Goal: Task Accomplishment & Management: Manage account settings

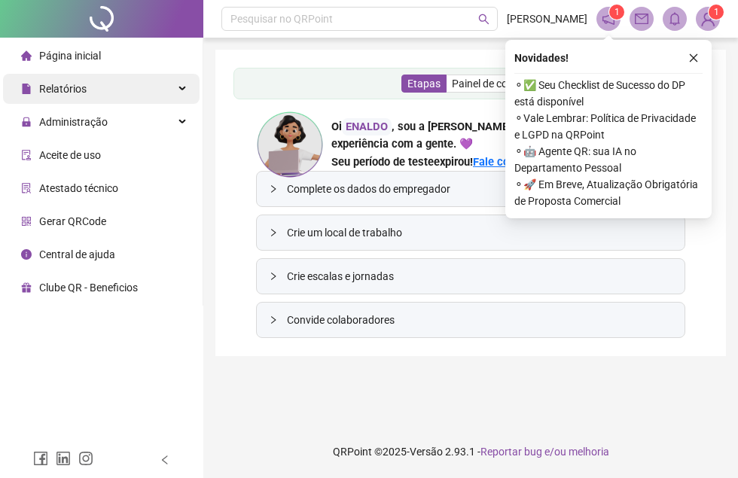
click at [140, 90] on div "Relatórios" at bounding box center [101, 89] width 197 height 30
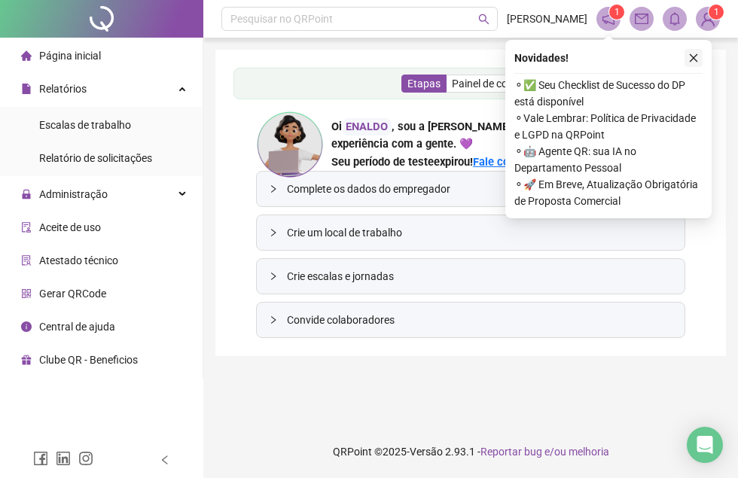
click at [696, 59] on icon "close" at bounding box center [693, 58] width 11 height 11
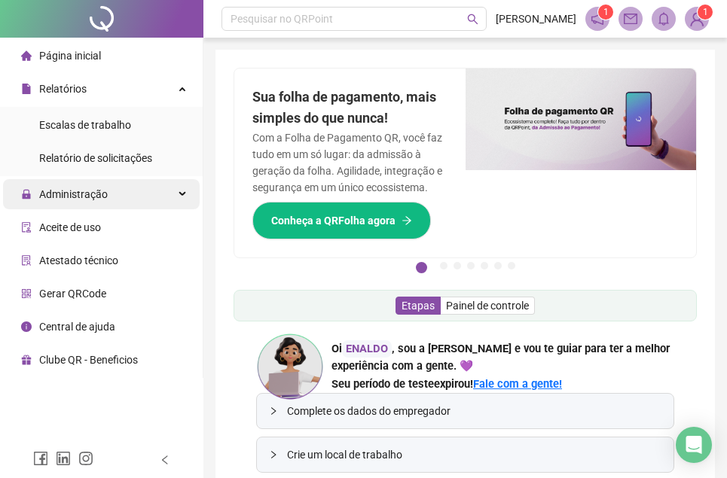
click at [112, 194] on div "Administração" at bounding box center [101, 194] width 197 height 30
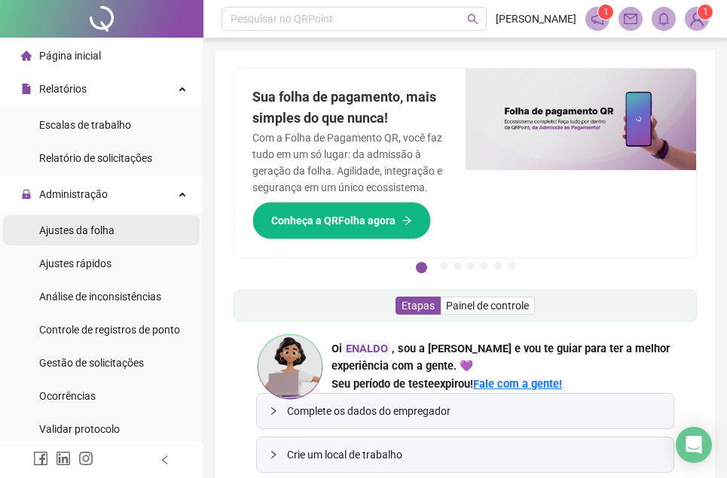
click at [108, 230] on span "Ajustes da folha" at bounding box center [76, 230] width 75 height 12
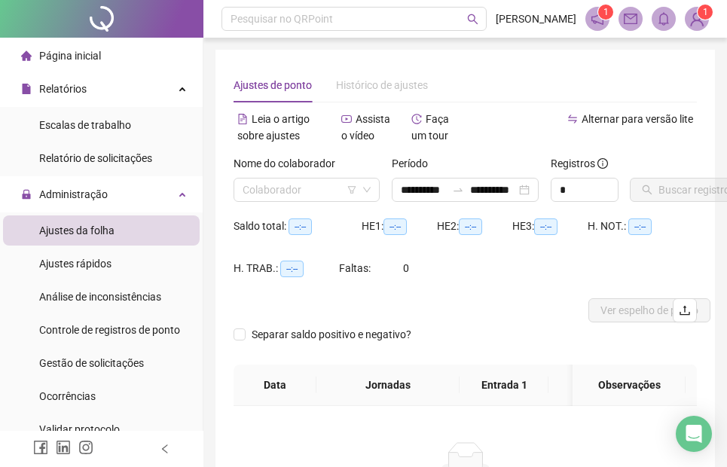
type input "**********"
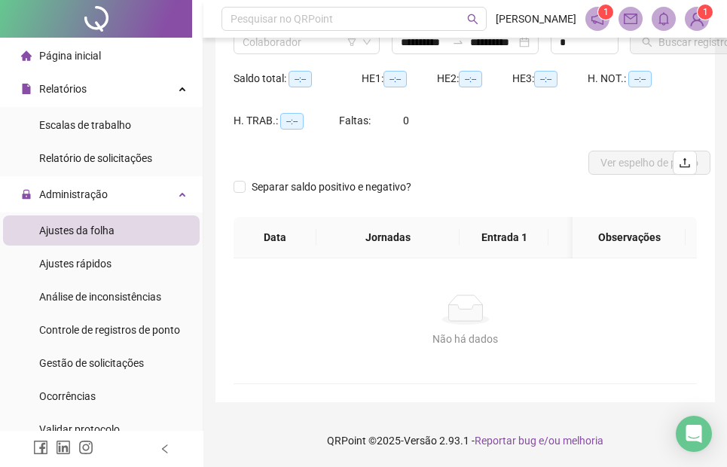
scroll to position [159, 0]
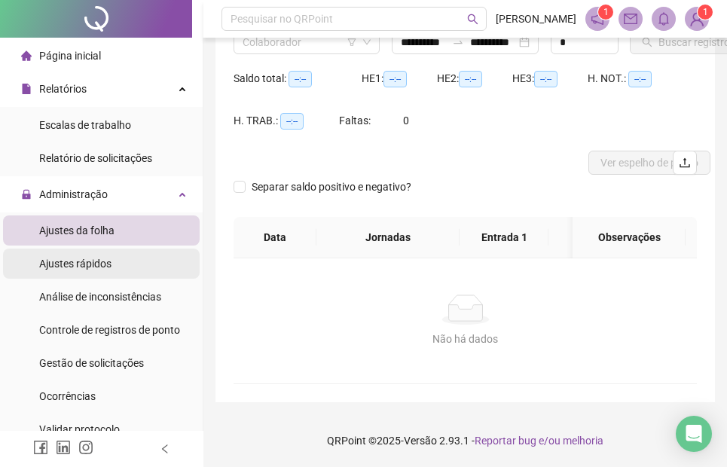
click at [130, 250] on li "Ajustes rápidos" at bounding box center [101, 264] width 197 height 30
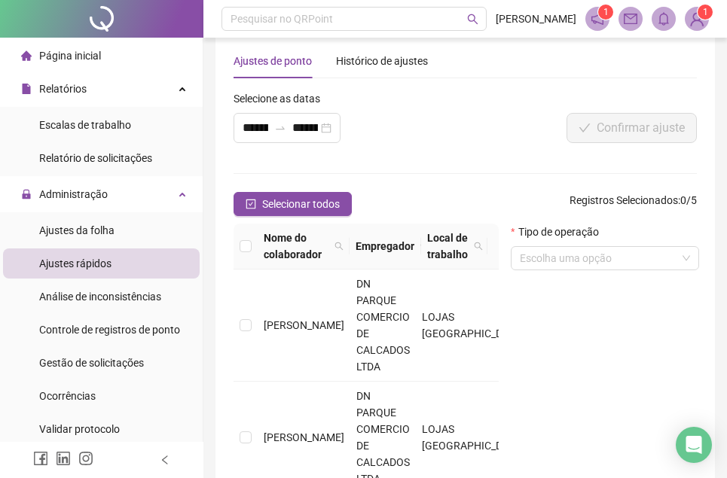
scroll to position [159, 0]
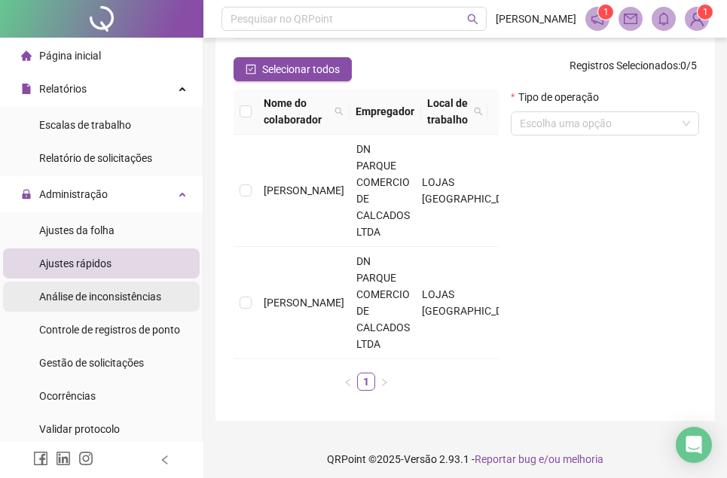
click at [133, 296] on span "Análise de inconsistências" at bounding box center [100, 297] width 122 height 12
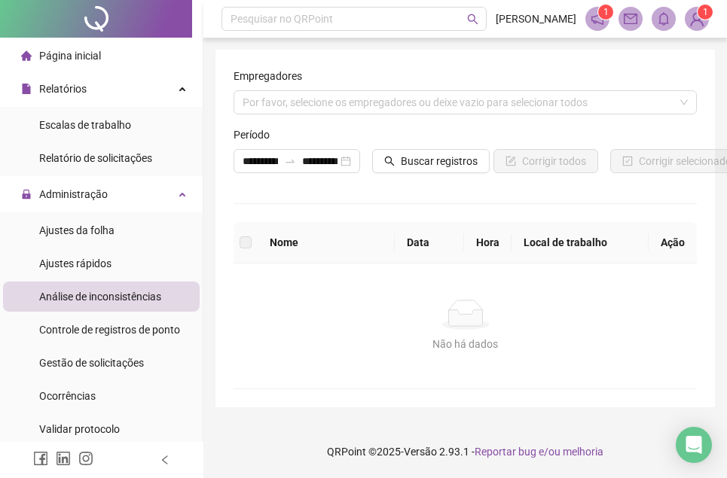
scroll to position [11, 0]
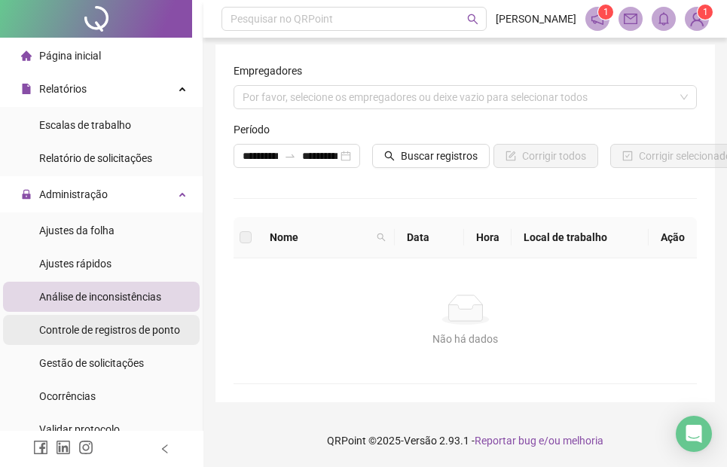
click at [141, 324] on span "Controle de registros de ponto" at bounding box center [109, 330] width 141 height 12
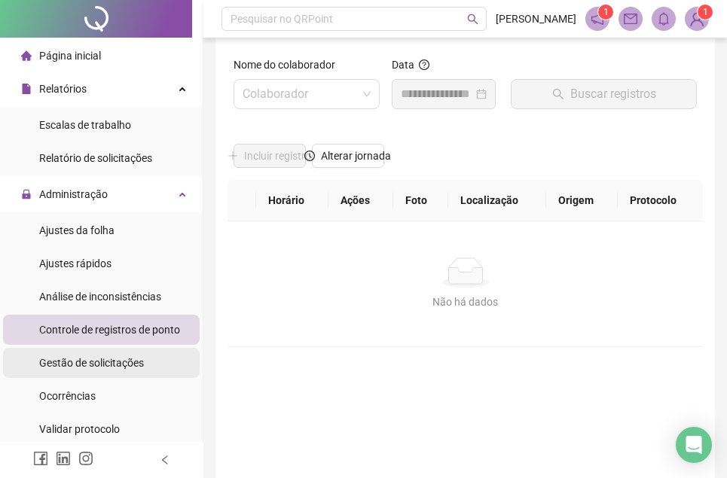
click at [119, 371] on div "Gestão de solicitações" at bounding box center [91, 363] width 105 height 30
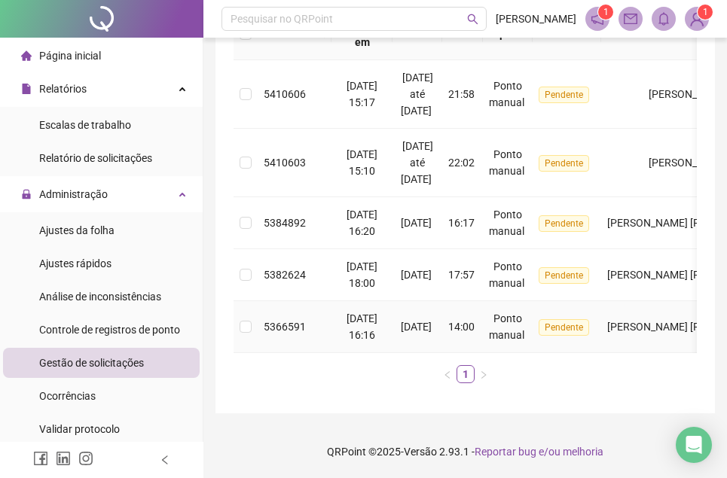
scroll to position [342, 0]
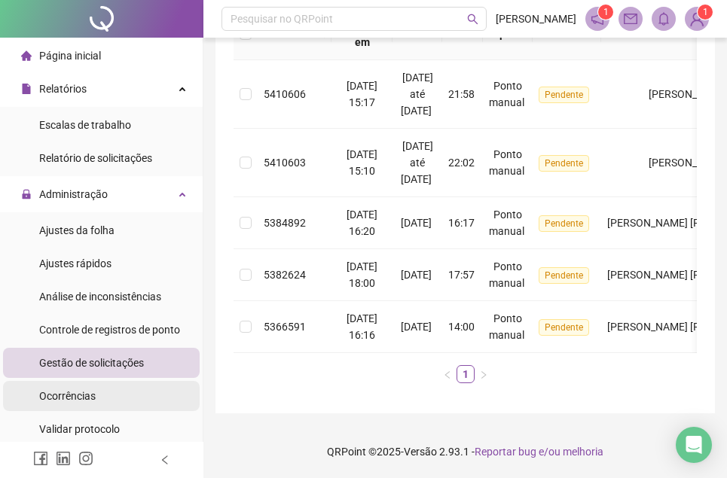
click at [133, 392] on li "Ocorrências" at bounding box center [101, 396] width 197 height 30
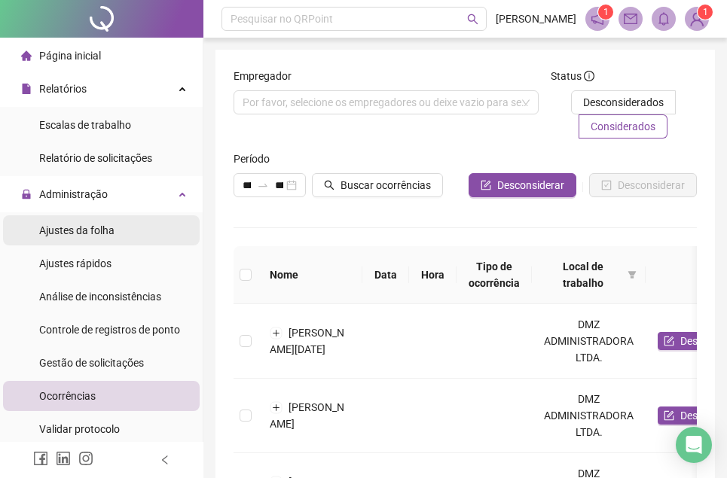
click at [116, 226] on li "Ajustes da folha" at bounding box center [101, 230] width 197 height 30
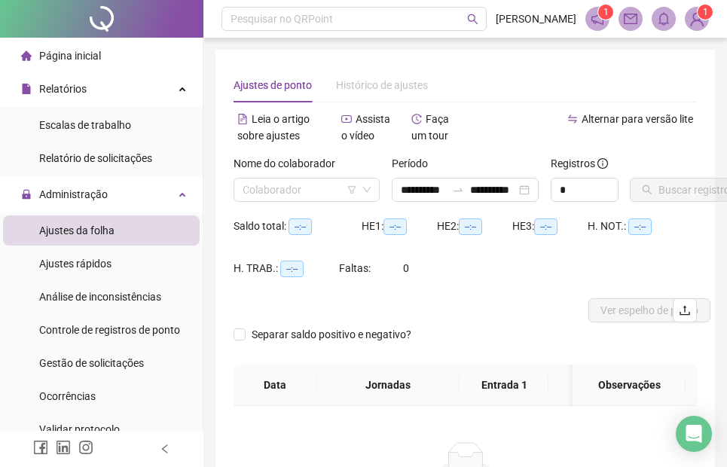
type input "**********"
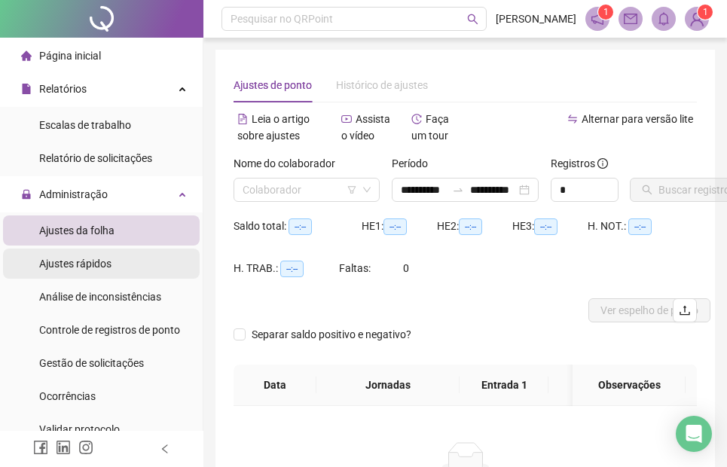
click at [109, 262] on span "Ajustes rápidos" at bounding box center [75, 264] width 72 height 12
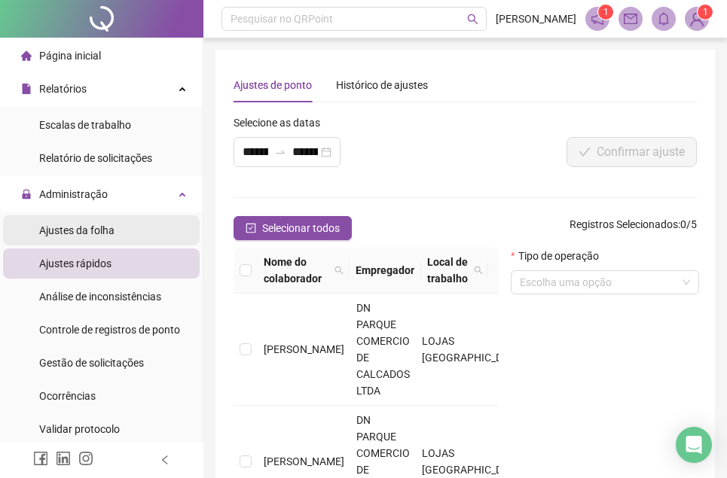
click at [117, 234] on li "Ajustes da folha" at bounding box center [101, 230] width 197 height 30
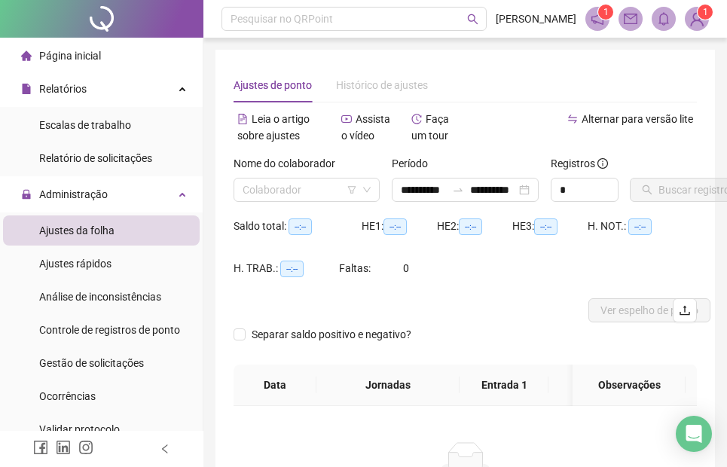
type input "**********"
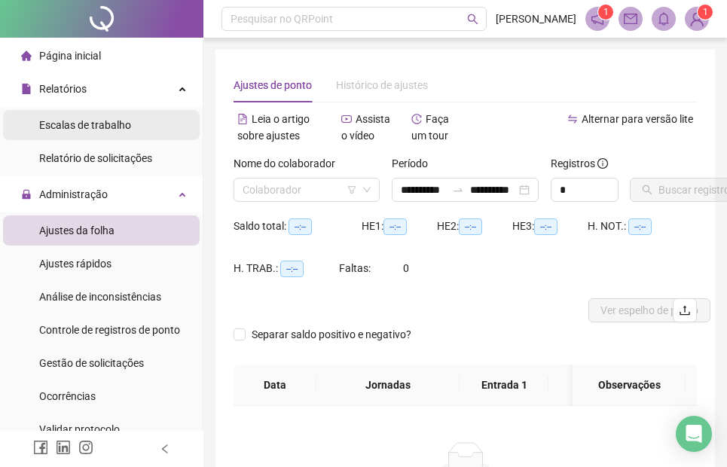
click at [150, 125] on li "Escalas de trabalho" at bounding box center [101, 125] width 197 height 30
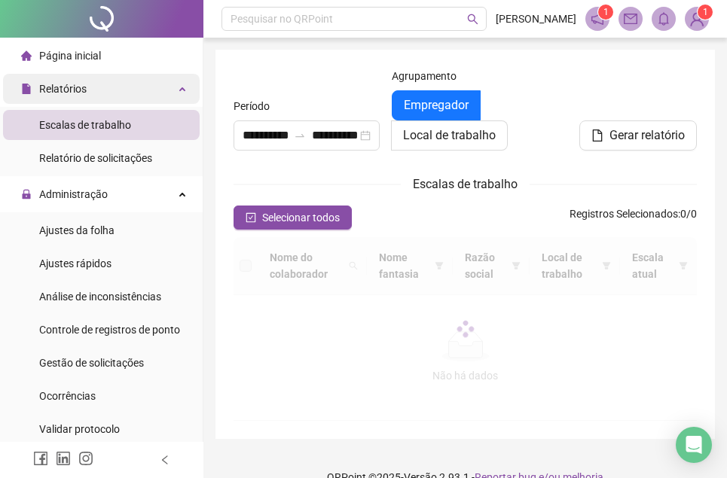
type input "**********"
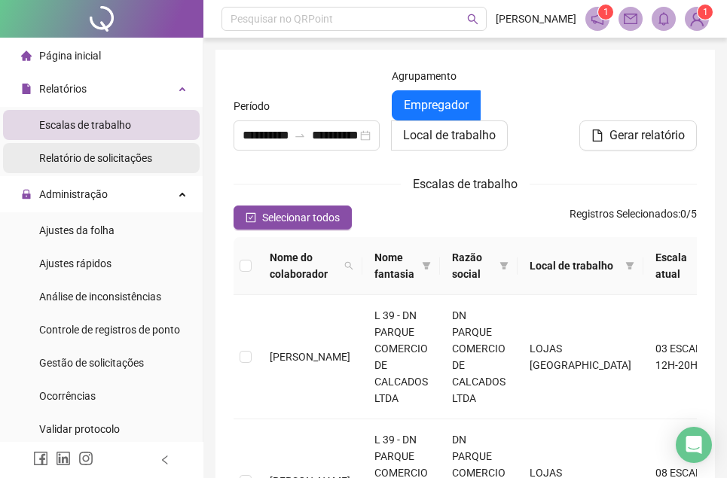
click at [139, 161] on span "Relatório de solicitações" at bounding box center [95, 158] width 113 height 12
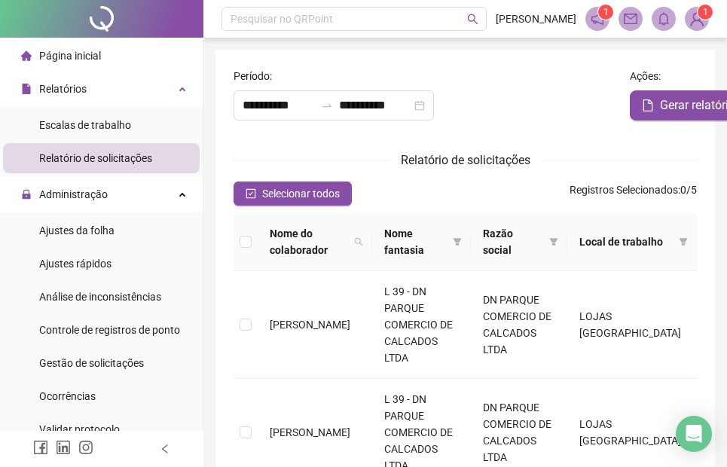
type input "**********"
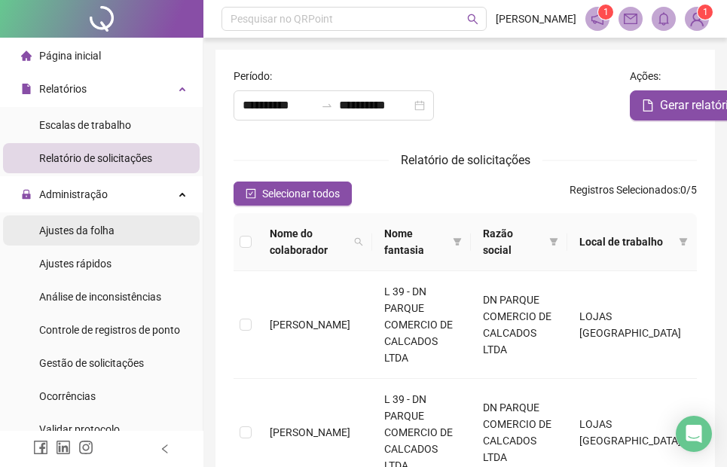
click at [111, 239] on div "Ajustes da folha" at bounding box center [76, 230] width 75 height 30
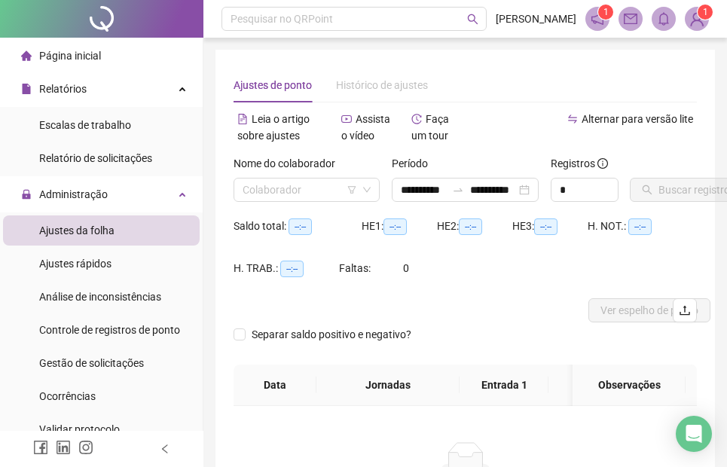
type input "**********"
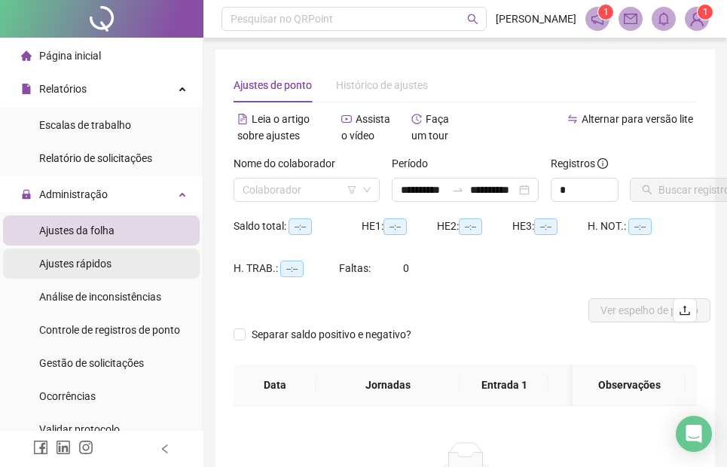
click at [124, 260] on li "Ajustes rápidos" at bounding box center [101, 264] width 197 height 30
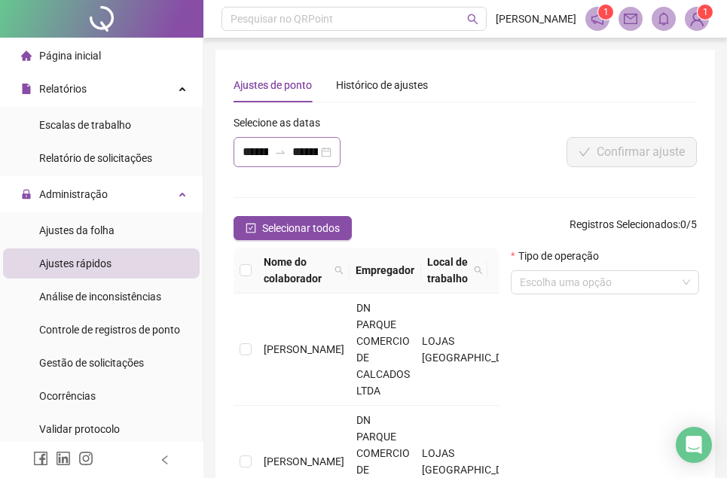
click at [325, 151] on div "**********" at bounding box center [286, 152] width 107 height 30
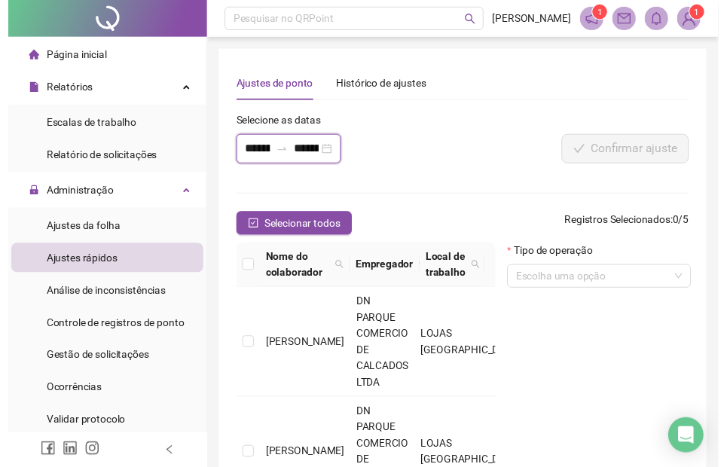
scroll to position [0, 35]
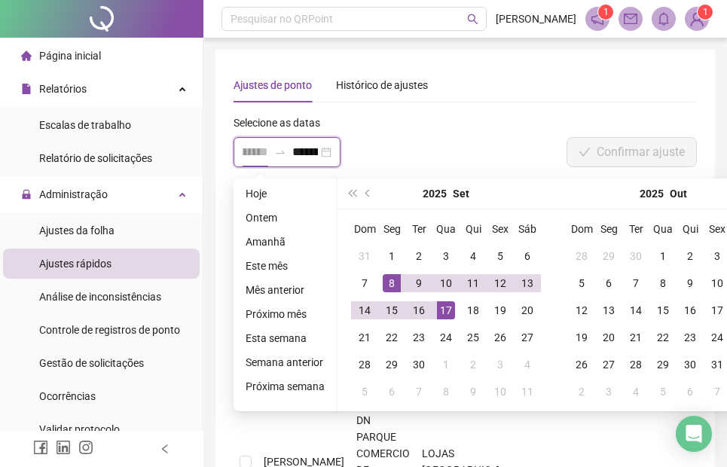
type input "**********"
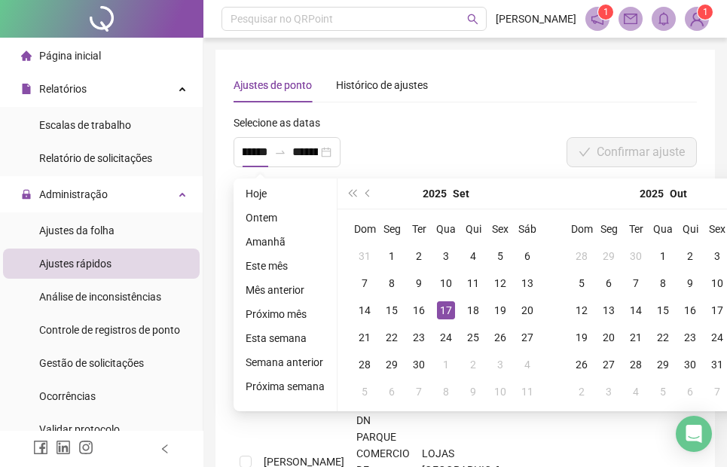
click at [413, 145] on div "**********" at bounding box center [368, 146] width 279 height 65
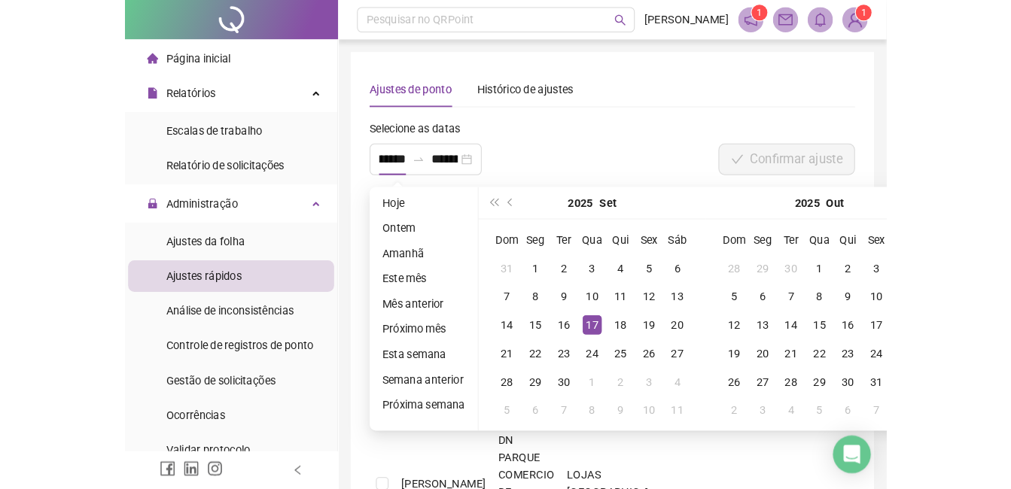
scroll to position [0, 0]
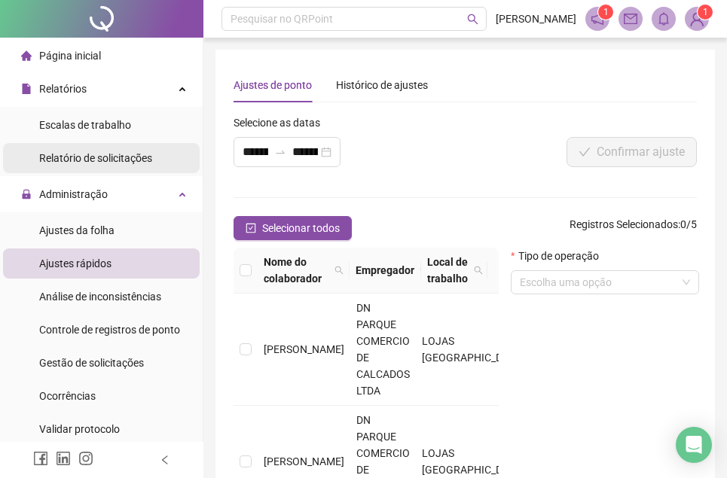
click at [127, 159] on span "Relatório de solicitações" at bounding box center [95, 158] width 113 height 12
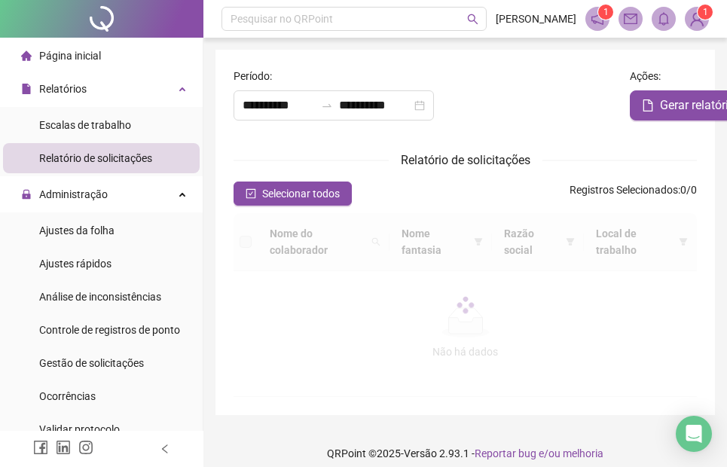
type input "**********"
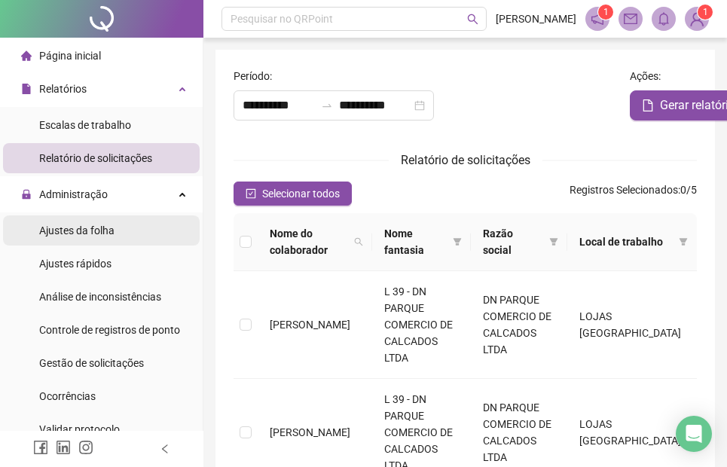
click at [119, 234] on li "Ajustes da folha" at bounding box center [101, 230] width 197 height 30
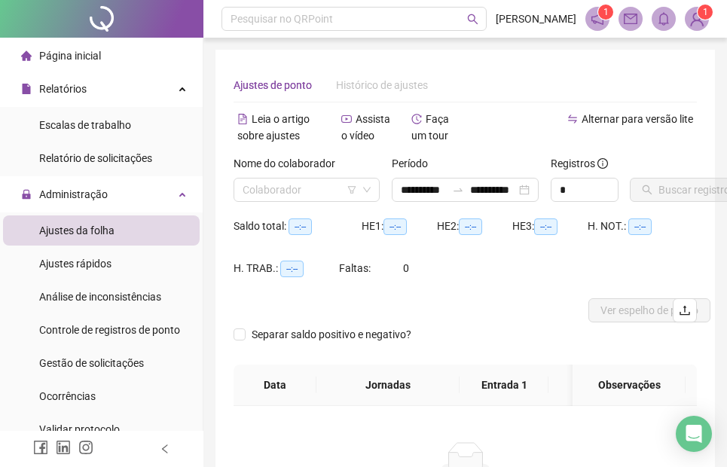
type input "**********"
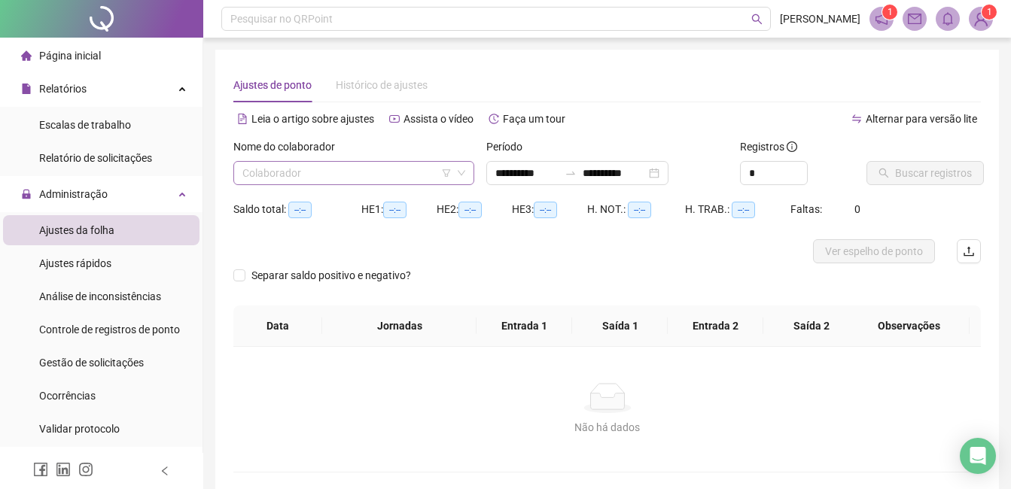
click at [458, 173] on icon "down" at bounding box center [461, 173] width 9 height 9
click at [464, 175] on icon "down" at bounding box center [461, 173] width 9 height 9
click at [107, 276] on div "Ajustes rápidos" at bounding box center [75, 264] width 72 height 30
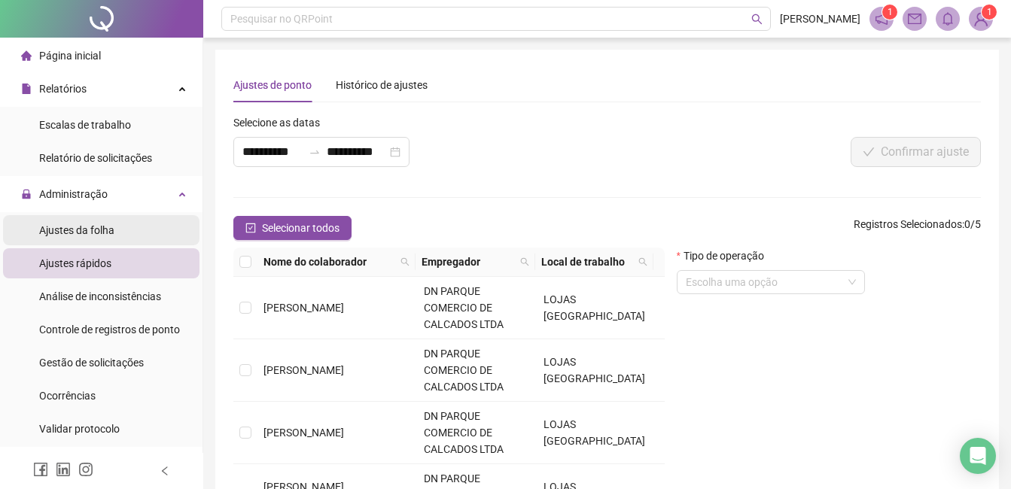
click at [124, 224] on li "Ajustes da folha" at bounding box center [101, 230] width 197 height 30
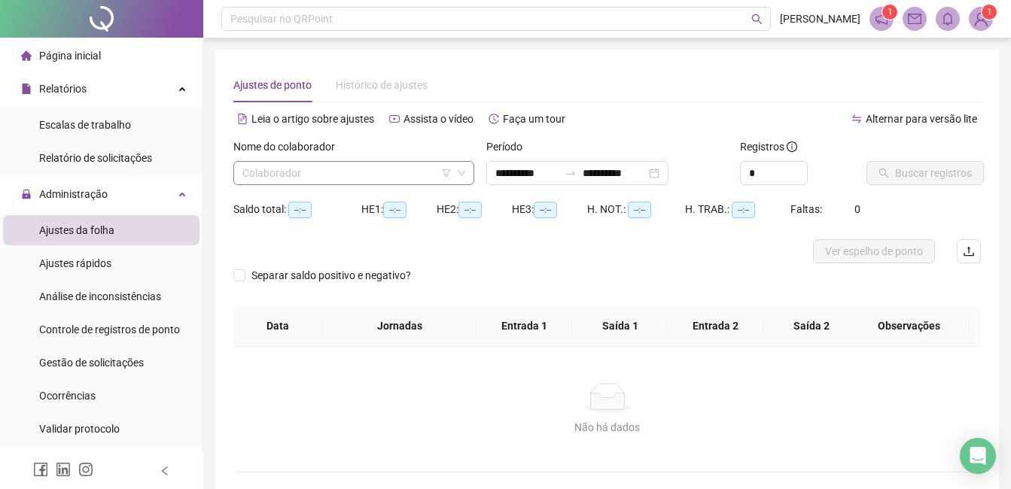
type input "**********"
click at [461, 174] on icon "down" at bounding box center [462, 173] width 8 height 5
click at [361, 181] on input "search" at bounding box center [346, 173] width 209 height 23
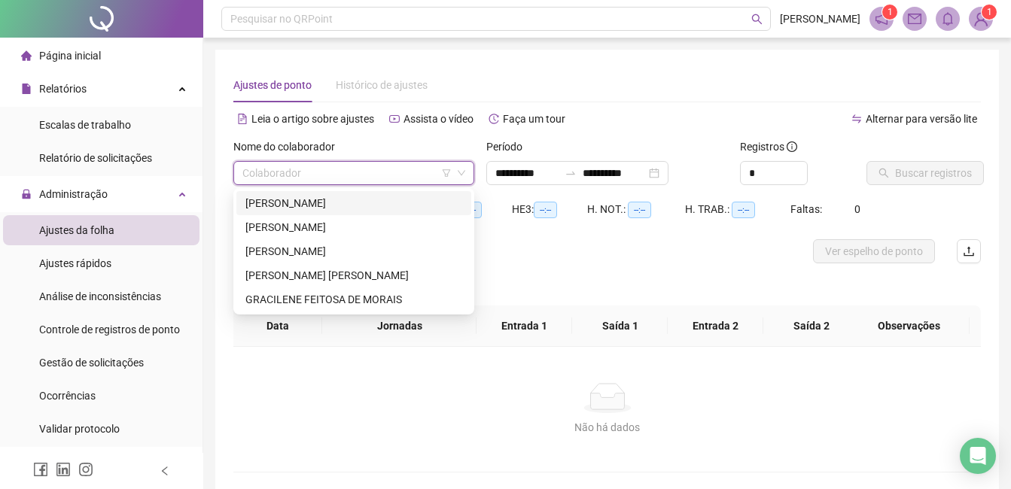
click at [313, 198] on div "[PERSON_NAME]" at bounding box center [354, 203] width 217 height 17
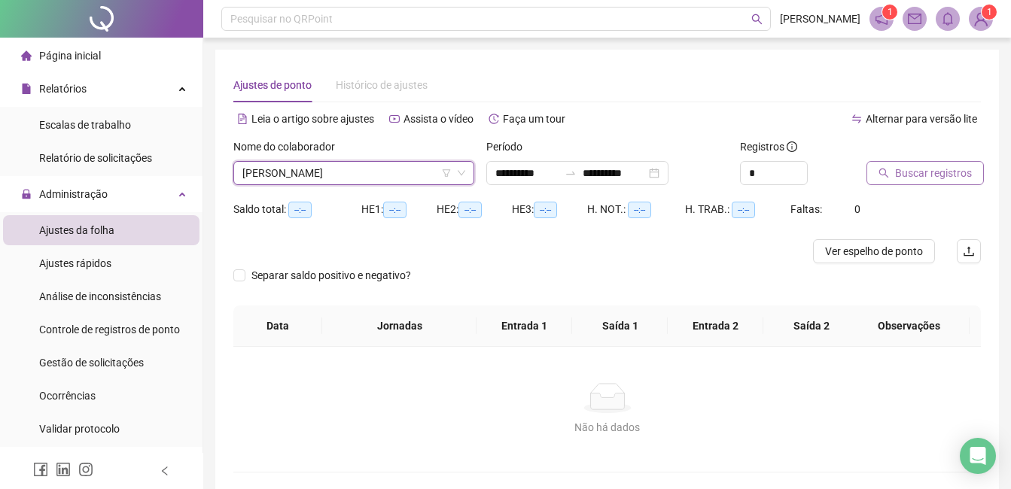
click at [737, 175] on span "Buscar registros" at bounding box center [933, 173] width 77 height 17
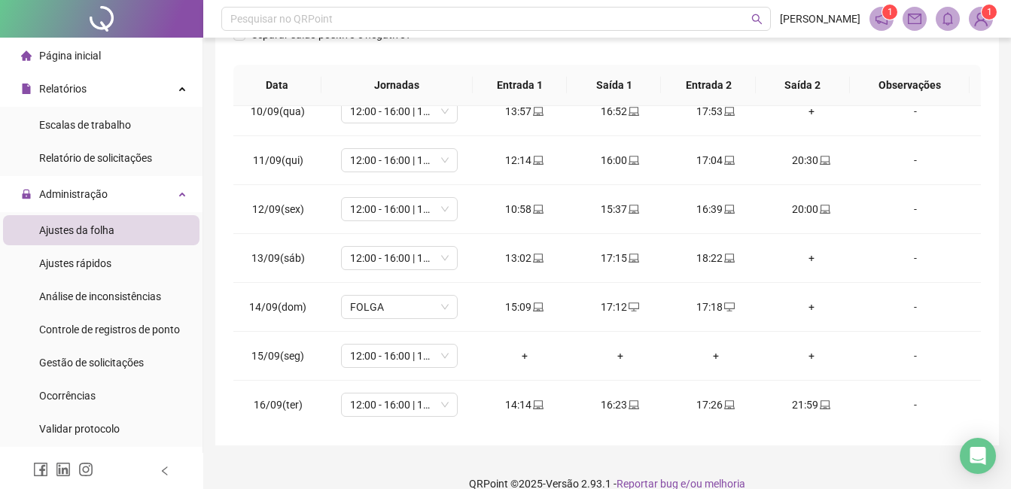
scroll to position [462, 0]
click at [737, 258] on div "+" at bounding box center [812, 256] width 72 height 17
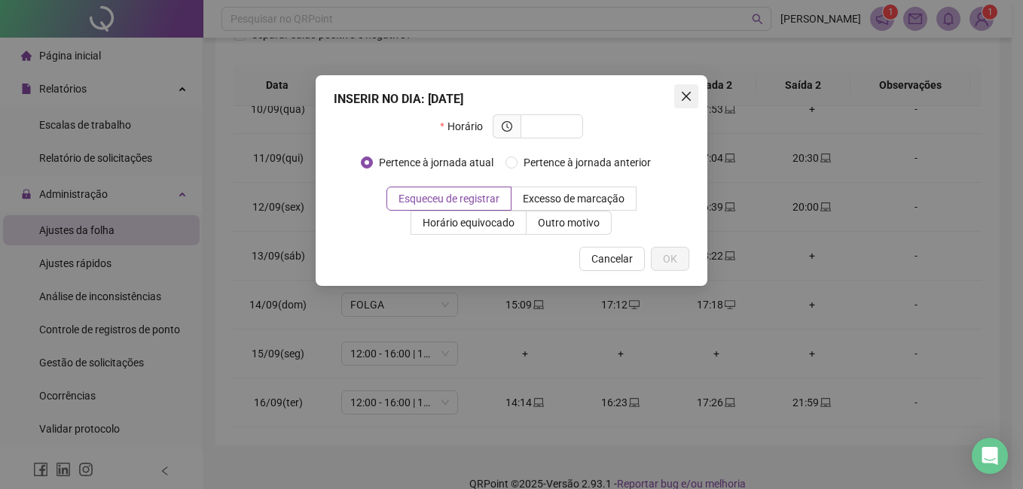
click at [683, 99] on icon "close" at bounding box center [686, 96] width 9 height 9
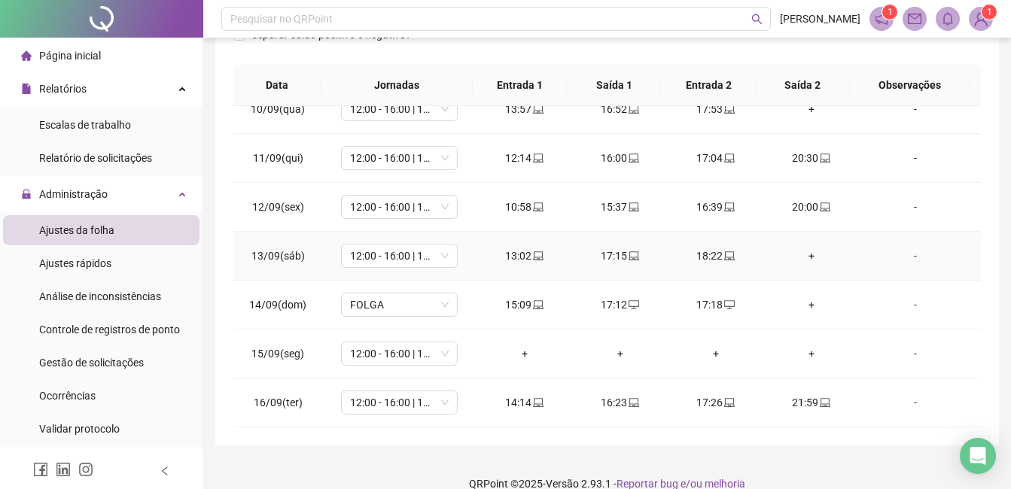
click at [737, 260] on div "+" at bounding box center [812, 256] width 72 height 17
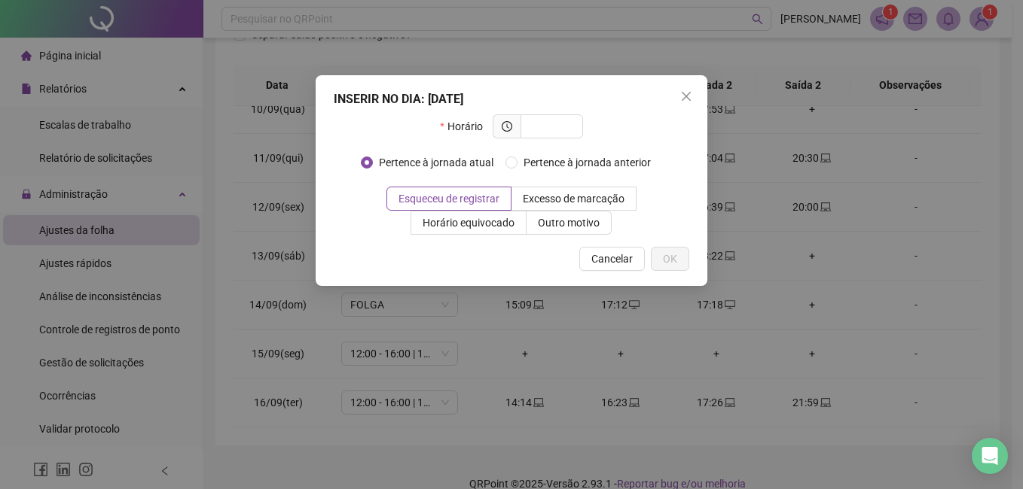
drag, startPoint x: 569, startPoint y: 94, endPoint x: 660, endPoint y: 103, distance: 92.3
click at [658, 102] on div "INSERIR NO DIA : [DATE]" at bounding box center [511, 99] width 355 height 18
click at [689, 90] on button "Close" at bounding box center [686, 96] width 24 height 24
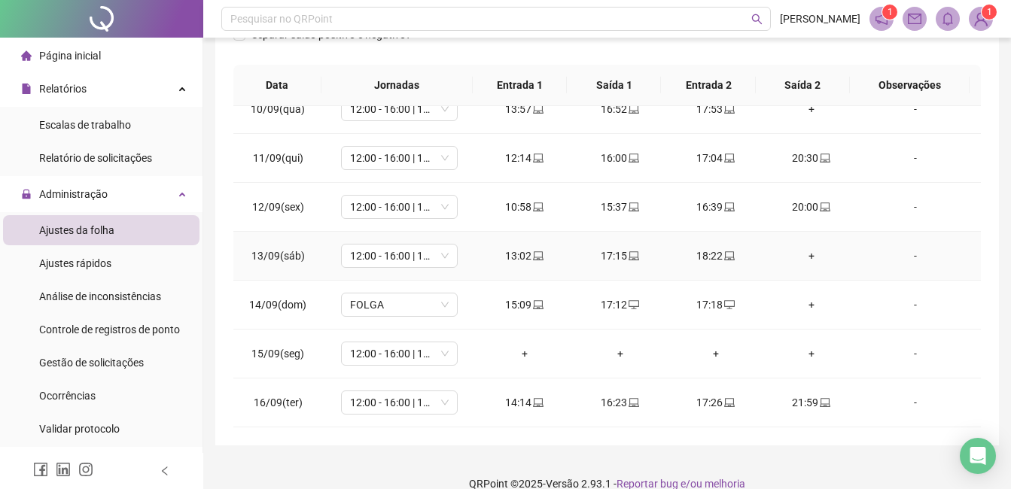
click at [737, 258] on div "+" at bounding box center [812, 256] width 72 height 17
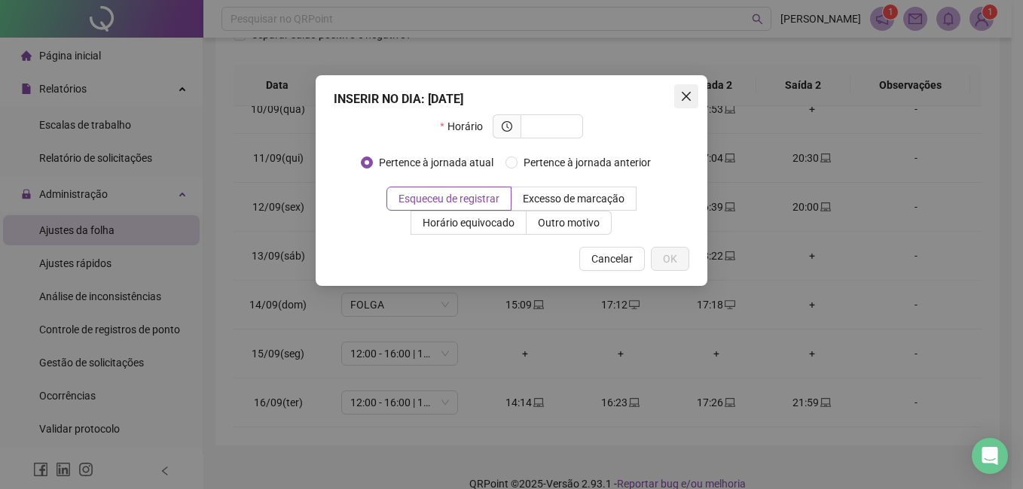
click at [685, 96] on icon "close" at bounding box center [686, 96] width 9 height 9
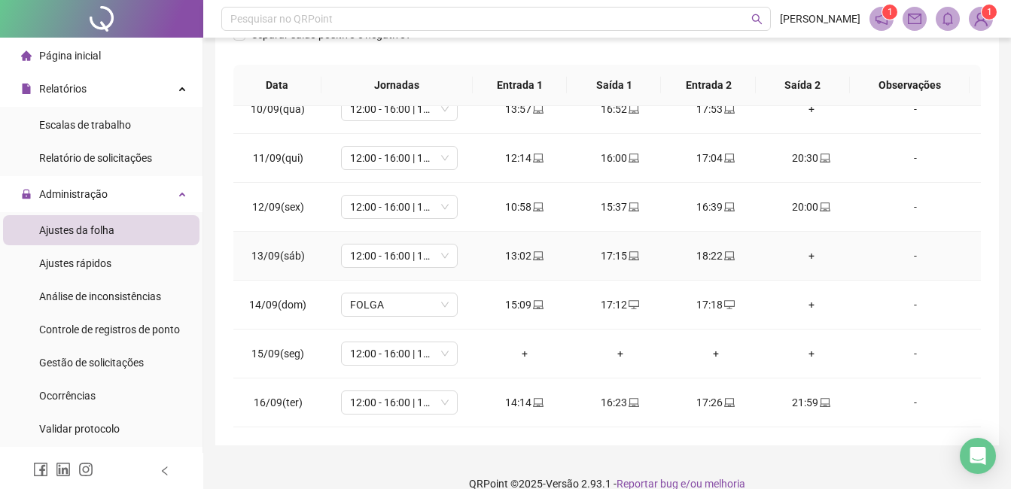
click at [737, 258] on div "+" at bounding box center [812, 256] width 72 height 17
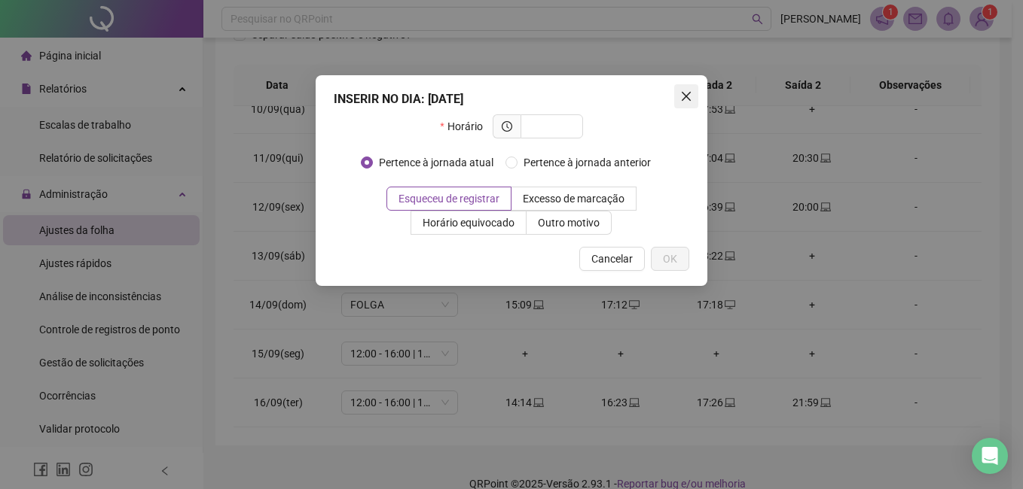
click at [683, 94] on icon "close" at bounding box center [686, 96] width 9 height 9
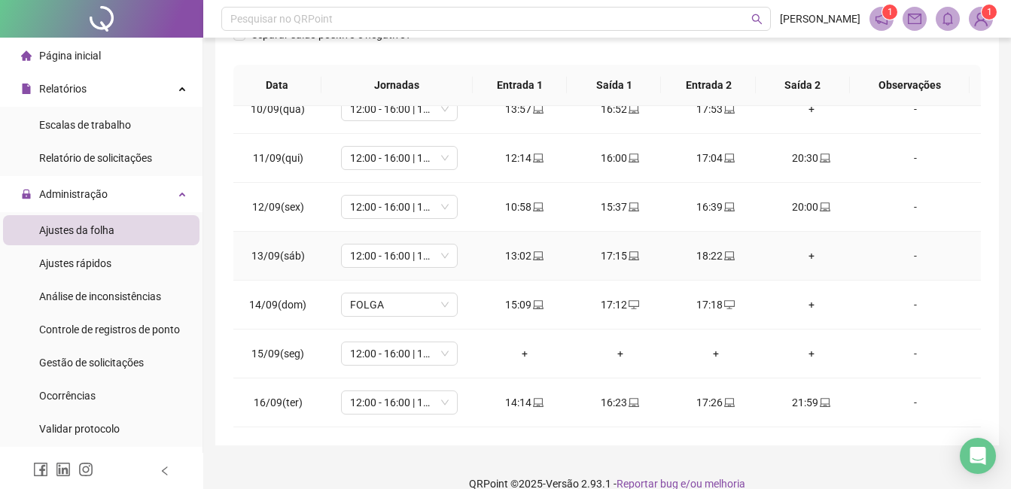
click at [737, 256] on div "+" at bounding box center [812, 256] width 72 height 17
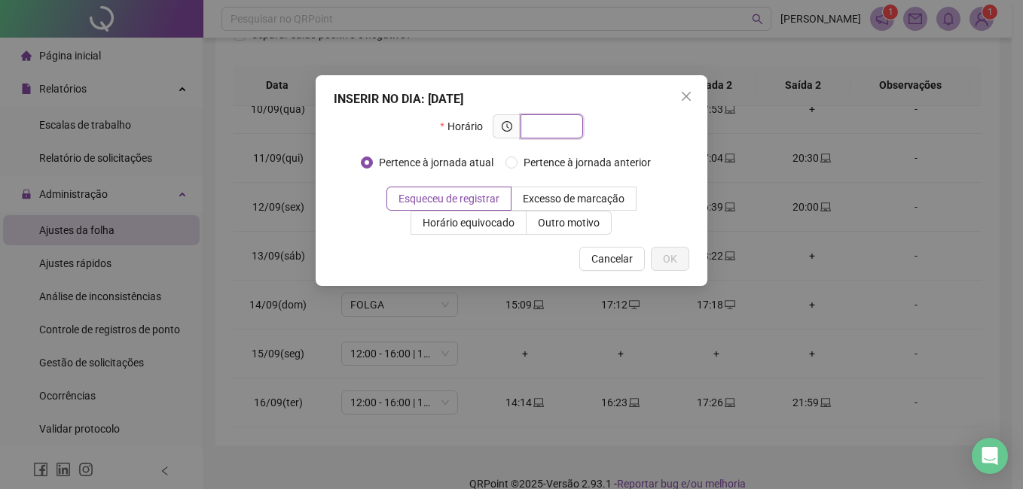
click at [568, 126] on input "text" at bounding box center [549, 126] width 41 height 17
click at [692, 100] on span "Close" at bounding box center [686, 96] width 24 height 12
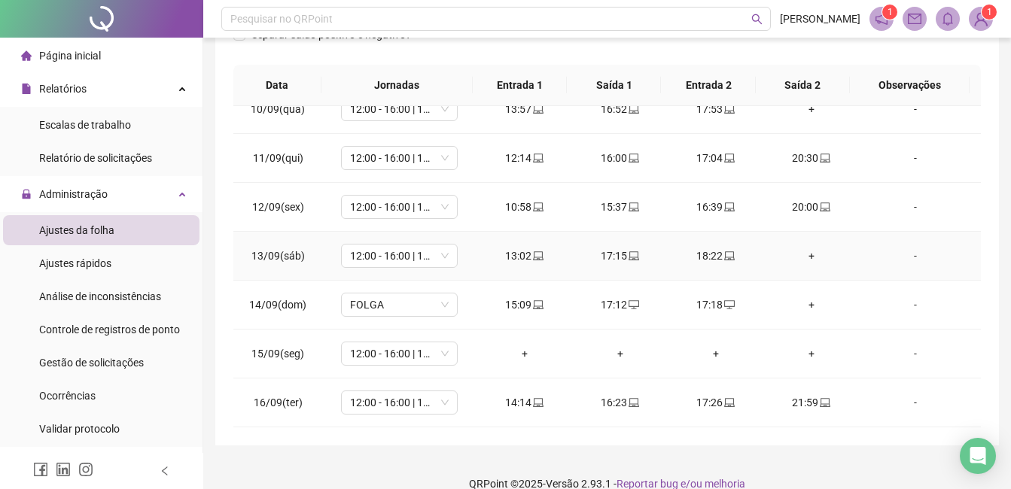
click at [737, 257] on div "+" at bounding box center [812, 256] width 72 height 17
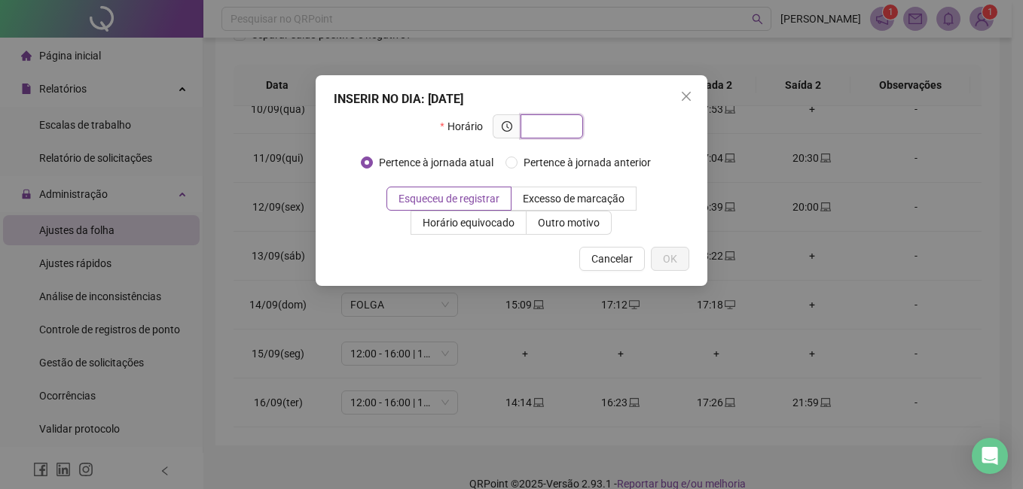
click at [565, 130] on input "text" at bounding box center [549, 126] width 41 height 17
type input "*****"
click at [467, 200] on span "Esqueceu de registrar" at bounding box center [448, 199] width 101 height 12
click at [691, 265] on div "INSERIR NO DIA : [DATE] Horário ***** Pertence à jornada atual Pertence à jorna…" at bounding box center [512, 180] width 392 height 211
click at [674, 263] on span "OK" at bounding box center [670, 259] width 14 height 17
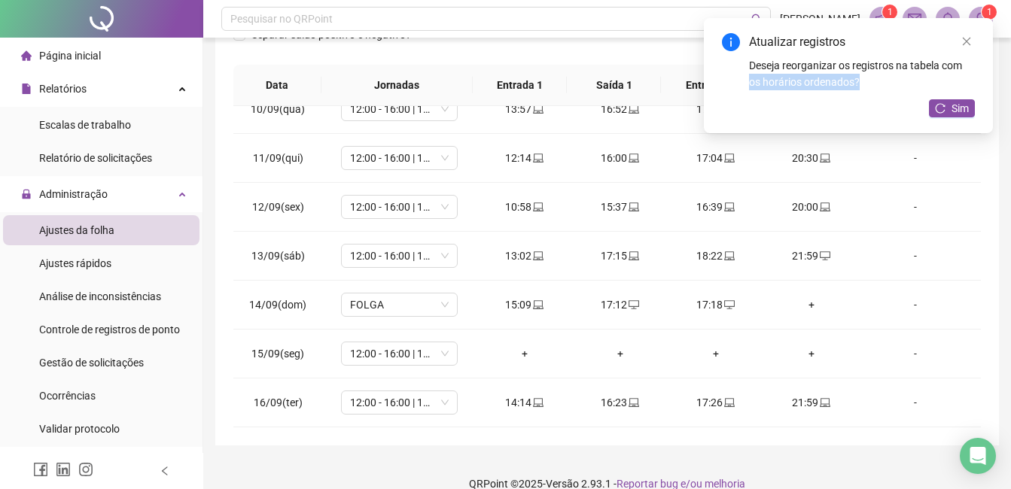
drag, startPoint x: 965, startPoint y: 38, endPoint x: 969, endPoint y: 96, distance: 57.4
click at [737, 96] on div "Atualizar registros Deseja reorganizar os registros na tabela com os horários o…" at bounding box center [848, 75] width 289 height 115
drag, startPoint x: 969, startPoint y: 96, endPoint x: 965, endPoint y: 108, distance: 13.3
click at [737, 108] on span "Sim" at bounding box center [960, 108] width 17 height 17
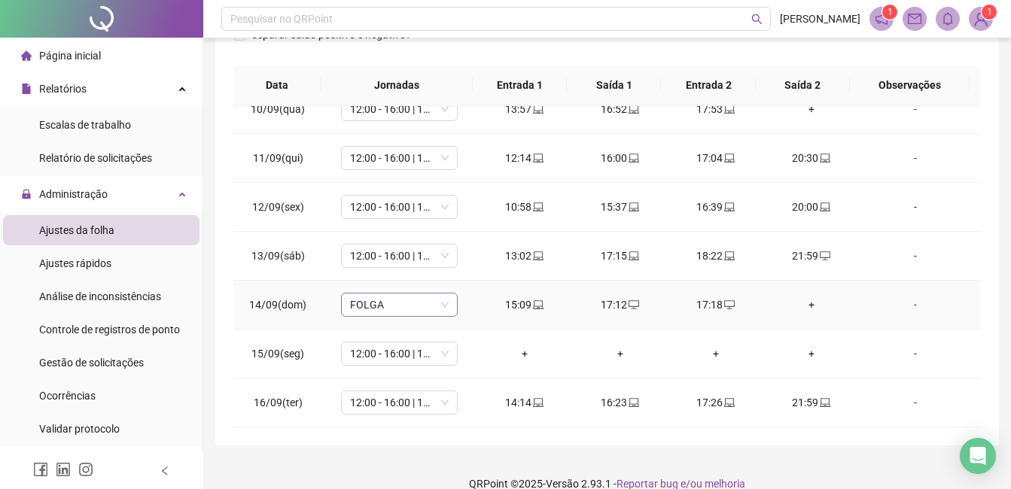
click at [441, 312] on span "FOLGA" at bounding box center [399, 305] width 99 height 23
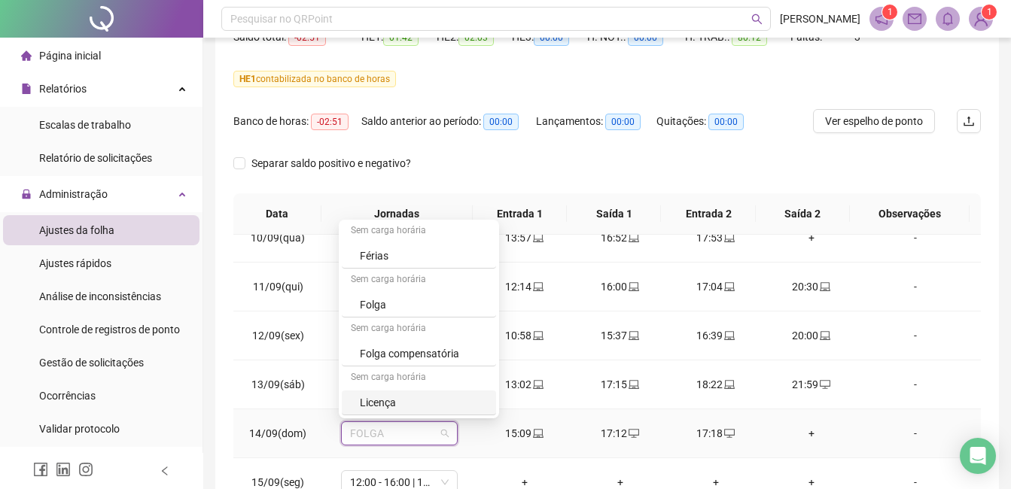
scroll to position [172, 0]
click at [737, 342] on div "20:00" at bounding box center [812, 336] width 72 height 17
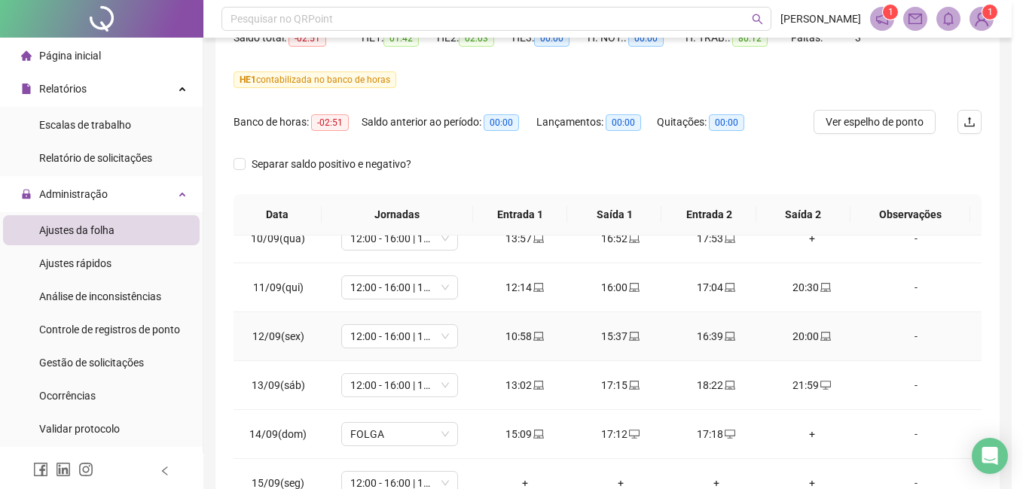
type input "**********"
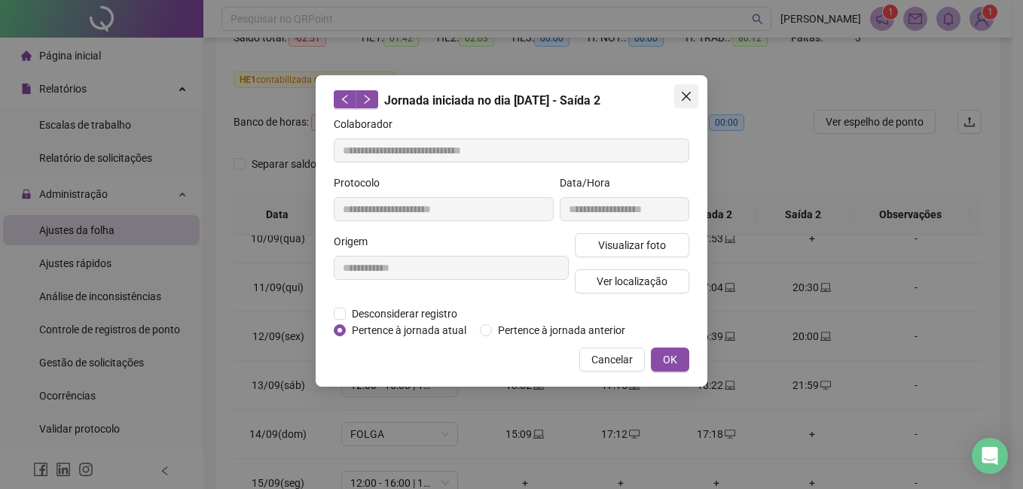
click at [690, 98] on icon "close" at bounding box center [686, 96] width 12 height 12
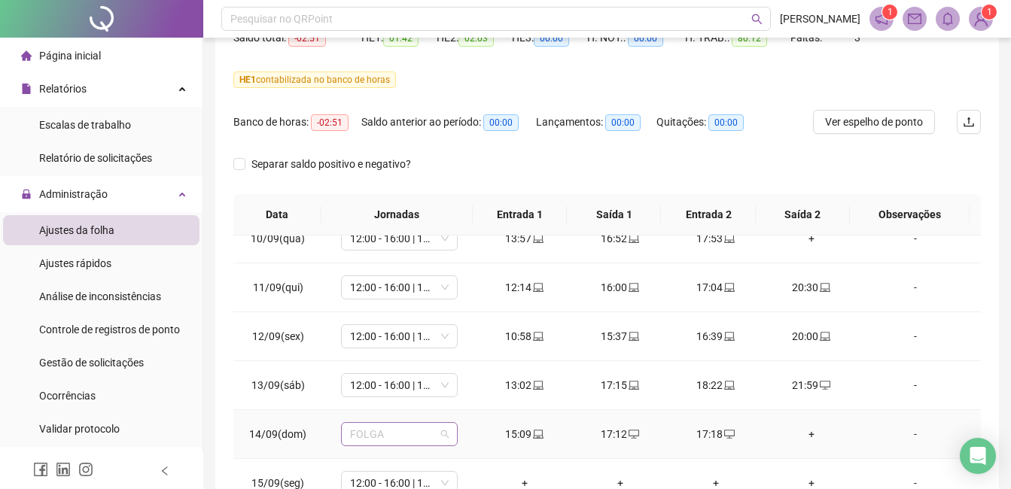
click at [438, 435] on span "FOLGA" at bounding box center [399, 434] width 99 height 23
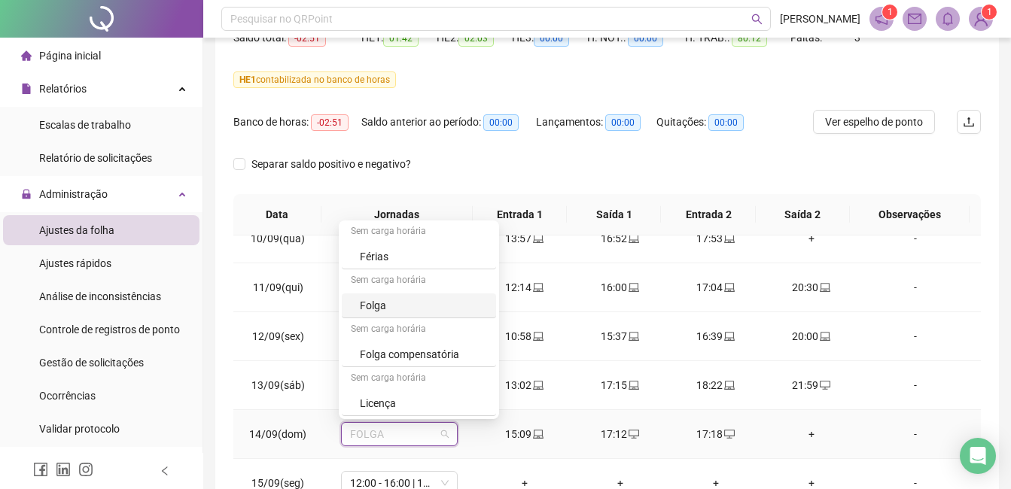
scroll to position [247, 0]
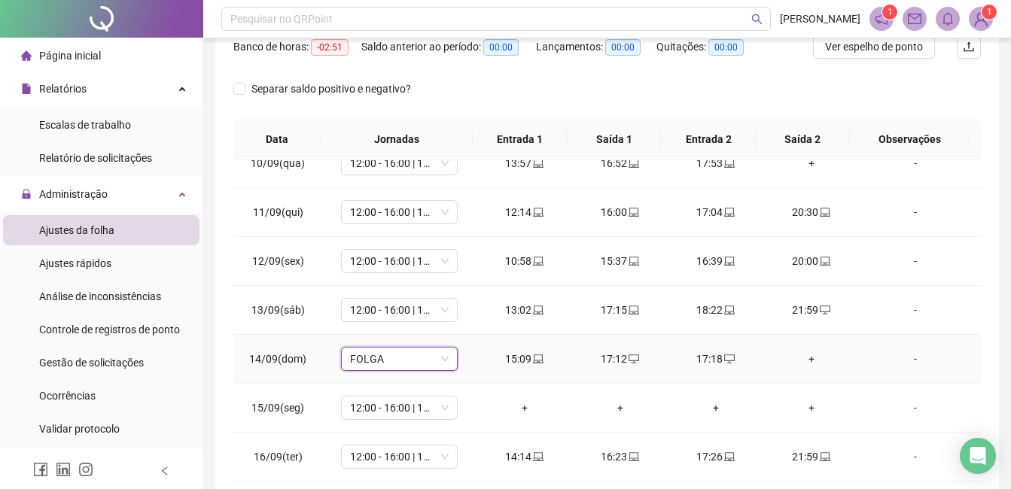
click at [398, 356] on span "FOLGA" at bounding box center [399, 359] width 99 height 23
click at [417, 361] on span "FOLGA" at bounding box center [399, 359] width 99 height 23
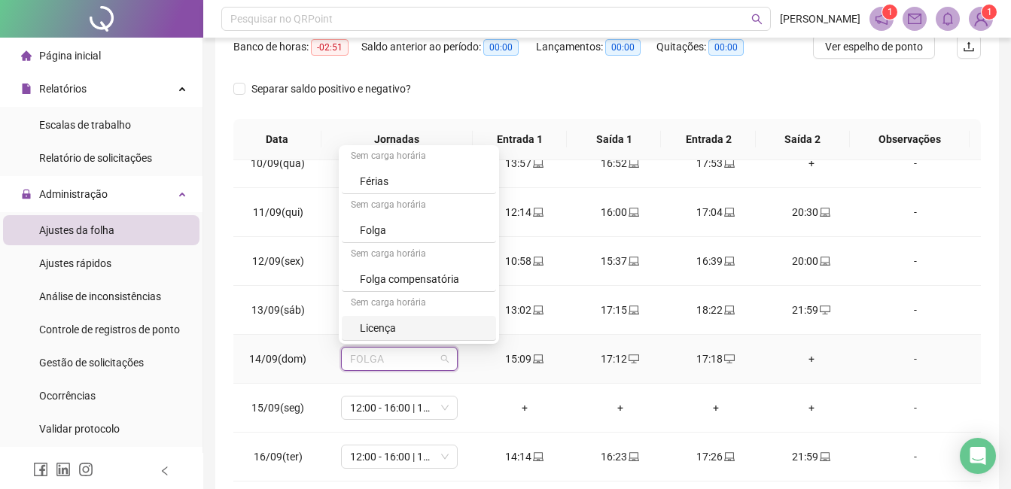
click at [447, 362] on div "FOLGA" at bounding box center [399, 359] width 117 height 24
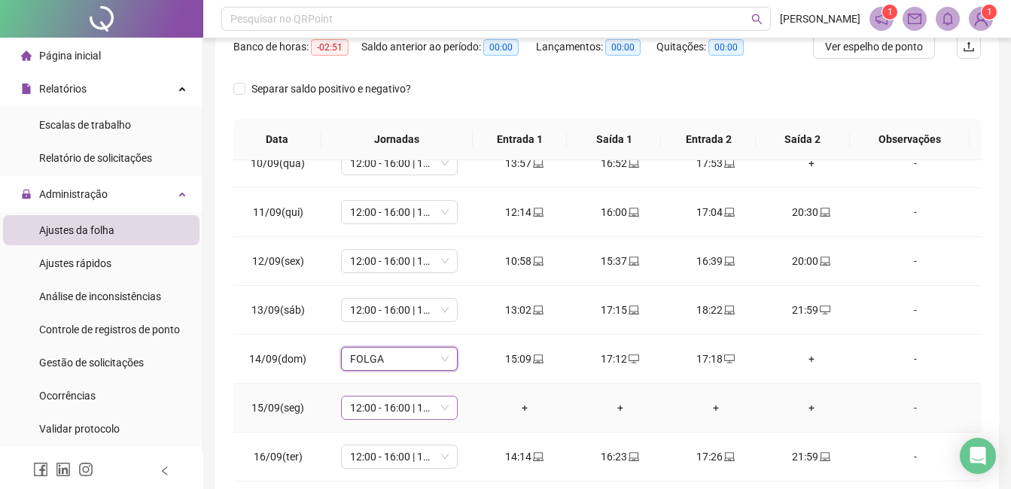
click at [396, 400] on span "12:00 - 16:00 | 17:00 - 20:00" at bounding box center [399, 408] width 99 height 23
click at [495, 422] on td "+" at bounding box center [525, 408] width 96 height 49
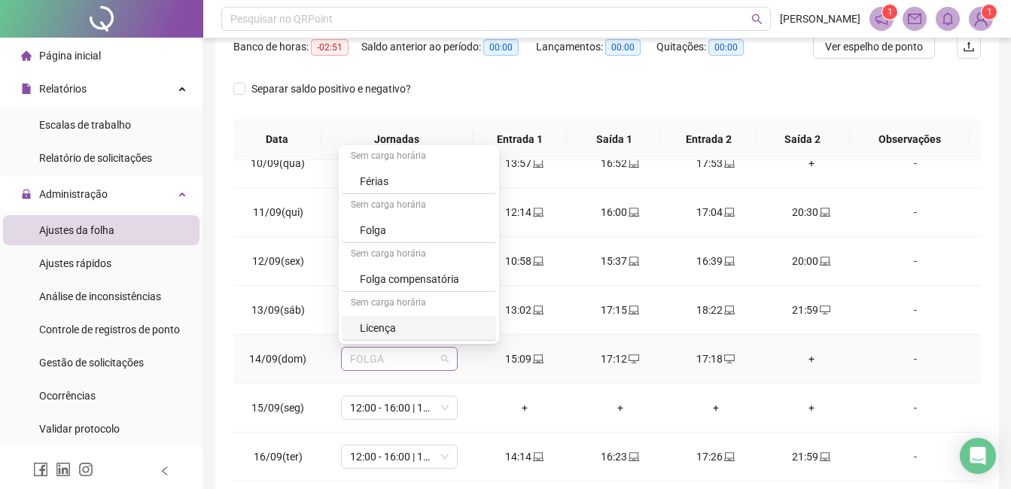
click at [442, 364] on span "FOLGA" at bounding box center [399, 359] width 99 height 23
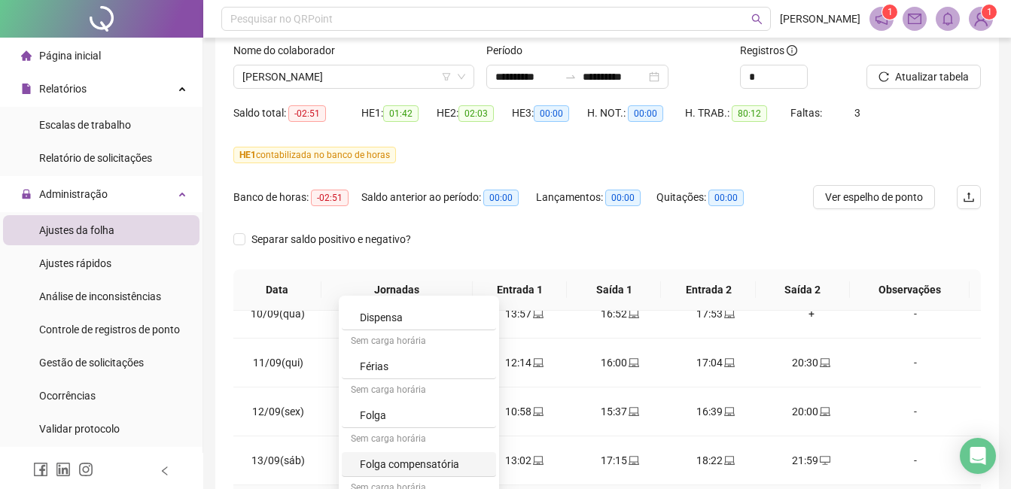
scroll to position [1325, 0]
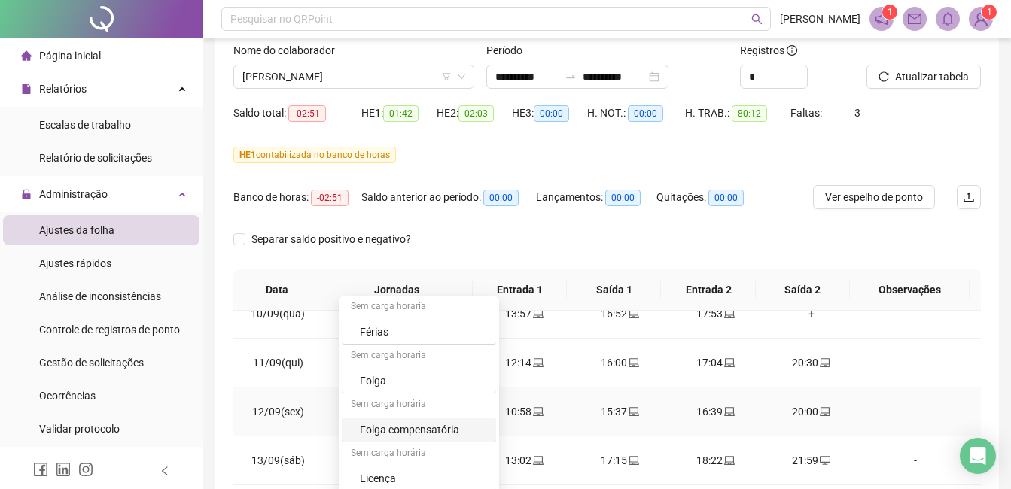
click at [737, 435] on td "-" at bounding box center [920, 412] width 122 height 49
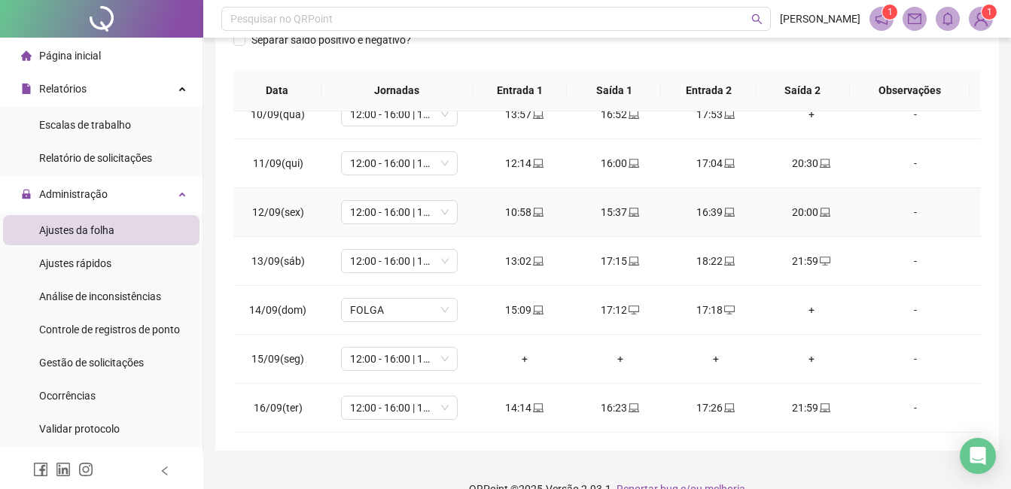
scroll to position [322, 0]
